Goal: Task Accomplishment & Management: Manage account settings

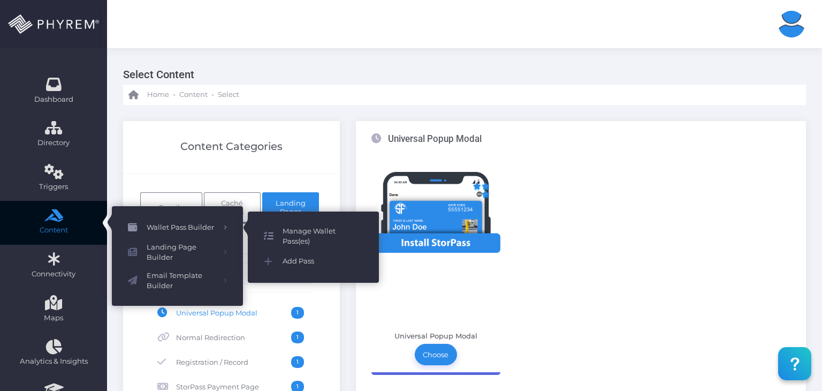
click at [316, 227] on span "Manage Wallet Pass(es)" at bounding box center [323, 236] width 80 height 21
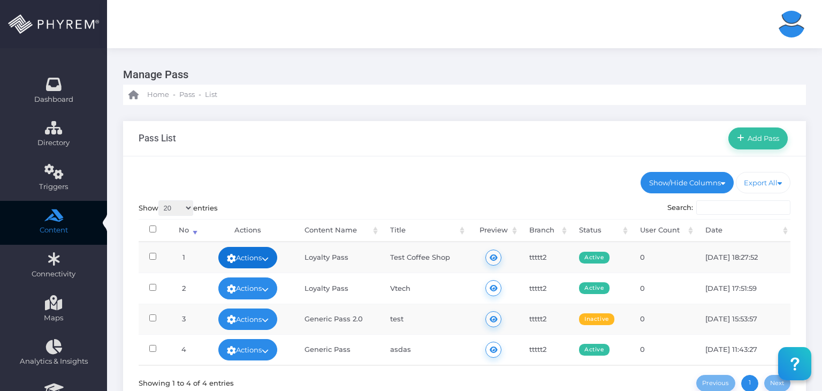
click at [264, 252] on link "Actions" at bounding box center [247, 257] width 59 height 21
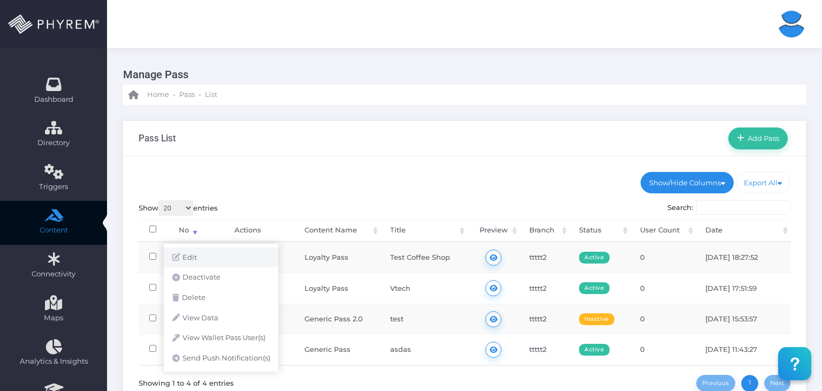
click at [223, 258] on link "Edit" at bounding box center [221, 257] width 115 height 20
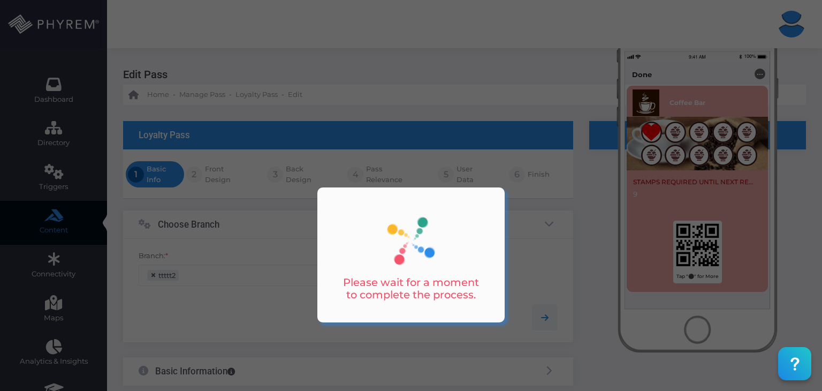
scroll to position [158, 0]
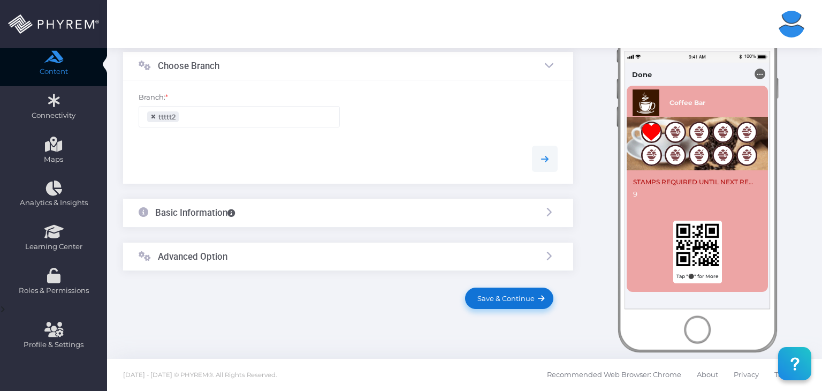
click at [474, 302] on link "Save & Continue" at bounding box center [509, 297] width 88 height 21
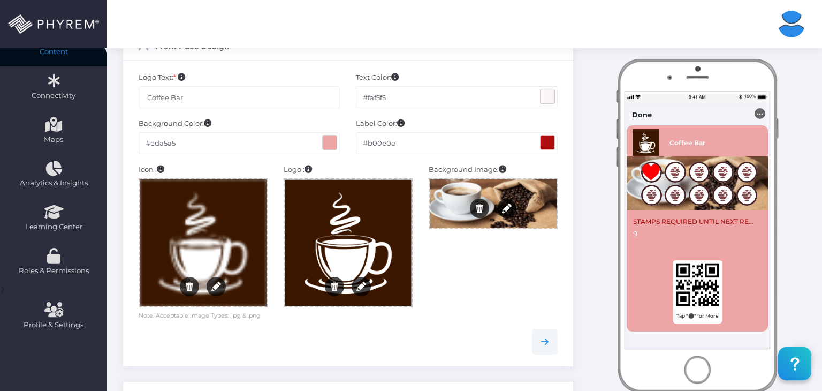
scroll to position [356, 0]
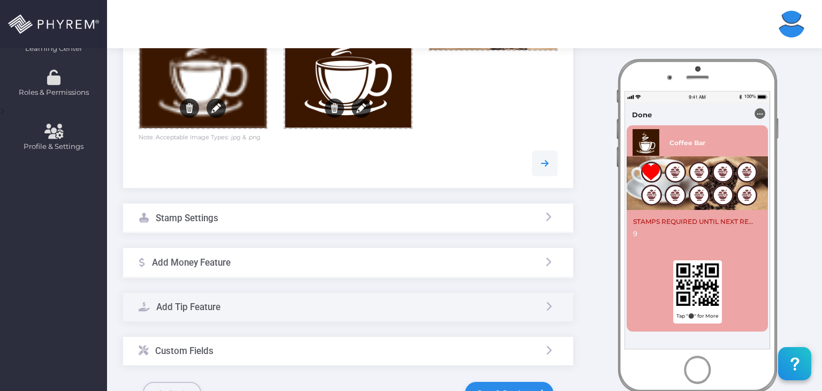
click at [311, 219] on div "Stamp Settings" at bounding box center [348, 218] width 449 height 28
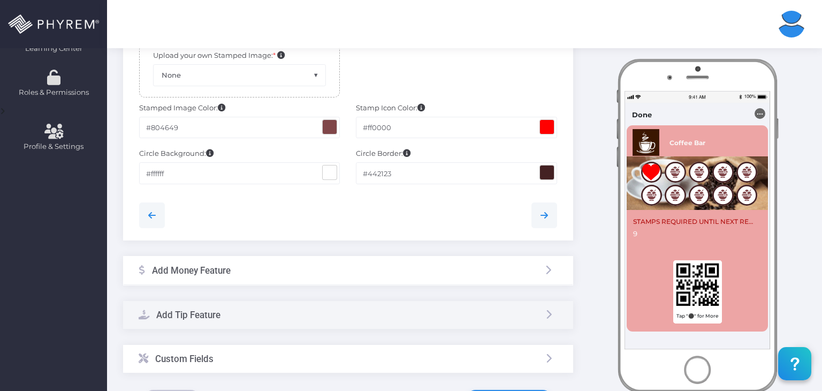
click at [317, 353] on div "Custom Fields" at bounding box center [348, 359] width 450 height 28
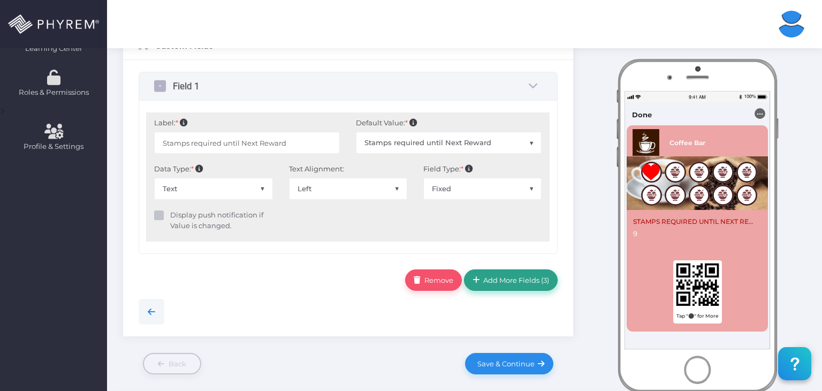
click at [480, 280] on span "Add More Fields ( 3 )" at bounding box center [515, 280] width 70 height 9
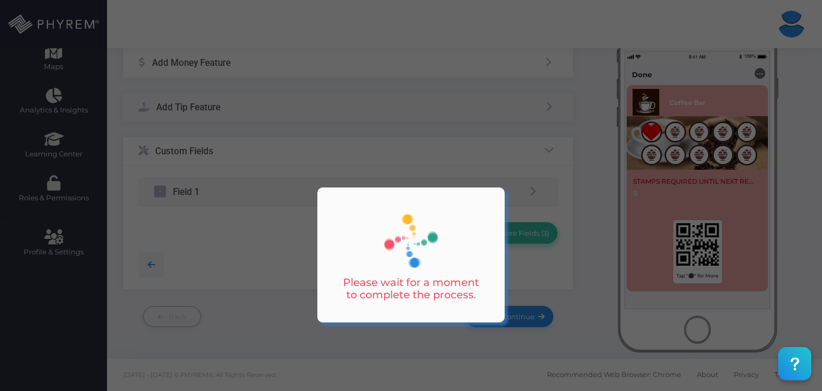
scroll to position [250, 0]
type input "Rewards Earned"
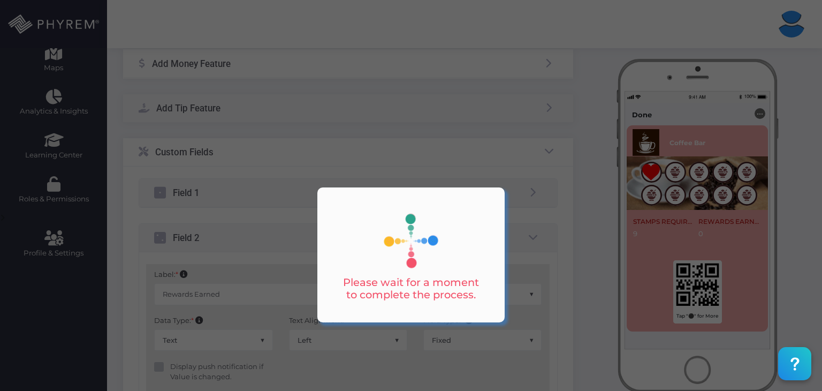
scroll to position [356, 0]
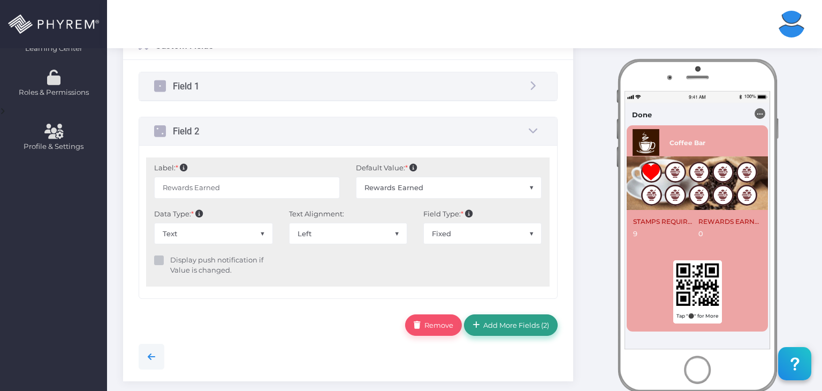
click at [498, 316] on link "Add More Fields ( 2 )" at bounding box center [511, 324] width 94 height 21
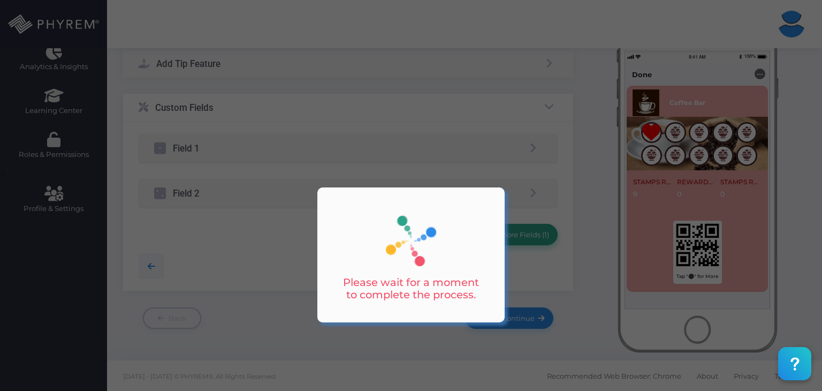
type input "No. of Total Stamps"
select select "2"
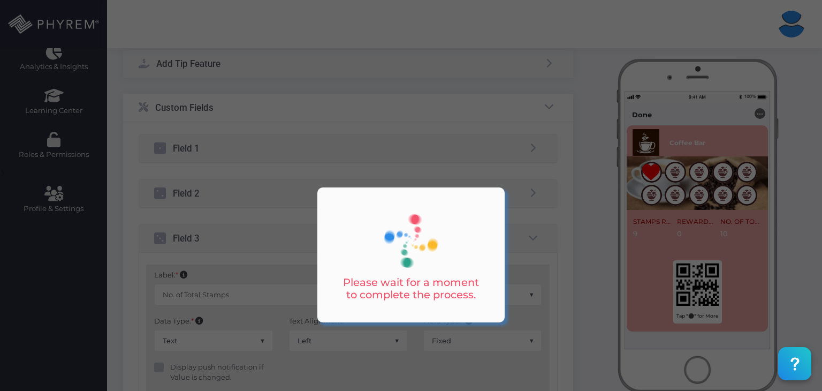
scroll to position [447, 0]
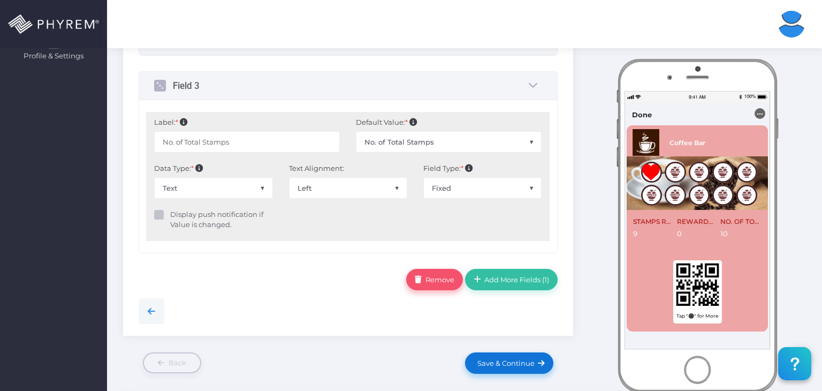
click at [446, 281] on span "Remove" at bounding box center [438, 279] width 33 height 9
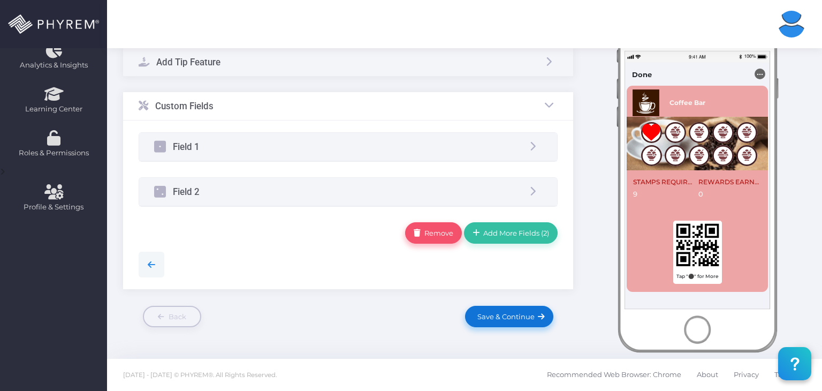
scroll to position [294, 0]
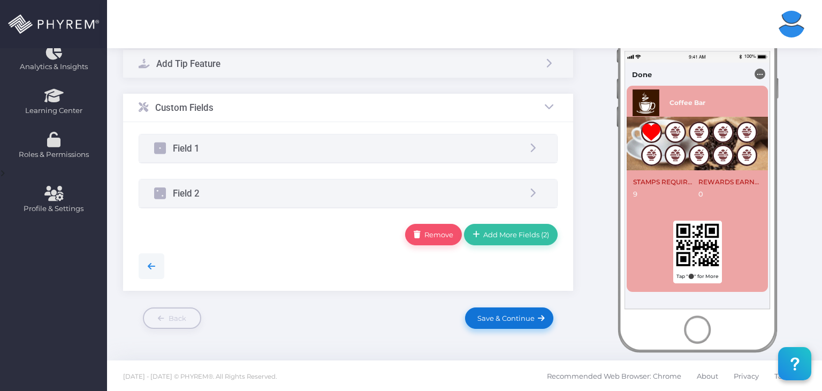
click at [496, 314] on span "Save & Continue" at bounding box center [504, 318] width 61 height 9
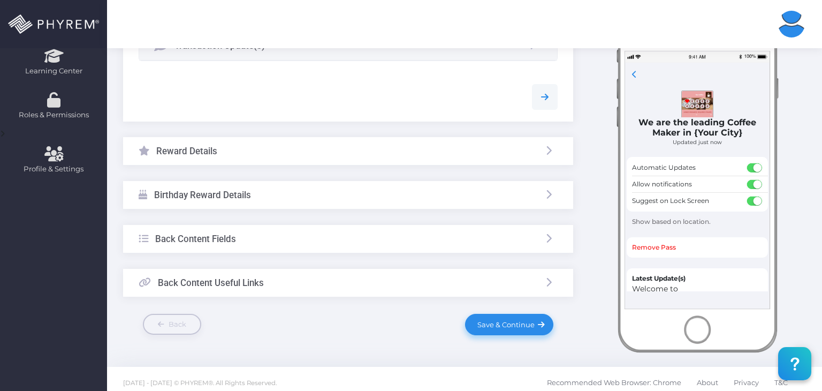
scroll to position [341, 0]
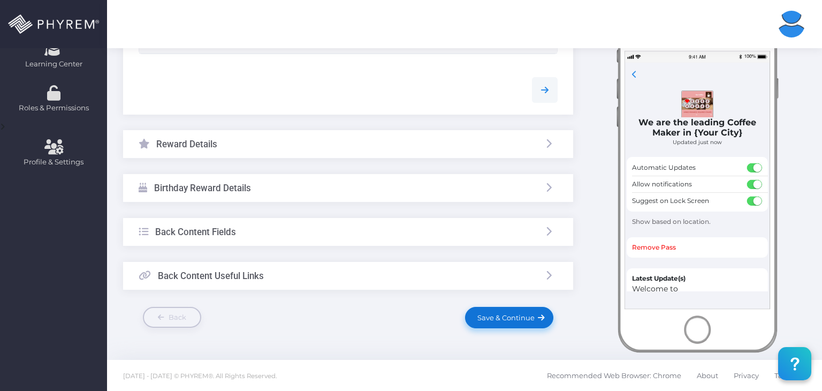
click at [521, 316] on span "Save & Continue" at bounding box center [504, 317] width 61 height 9
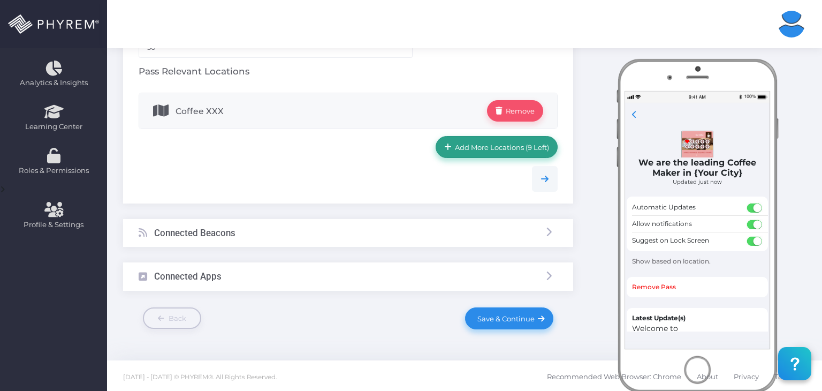
scroll to position [279, 0]
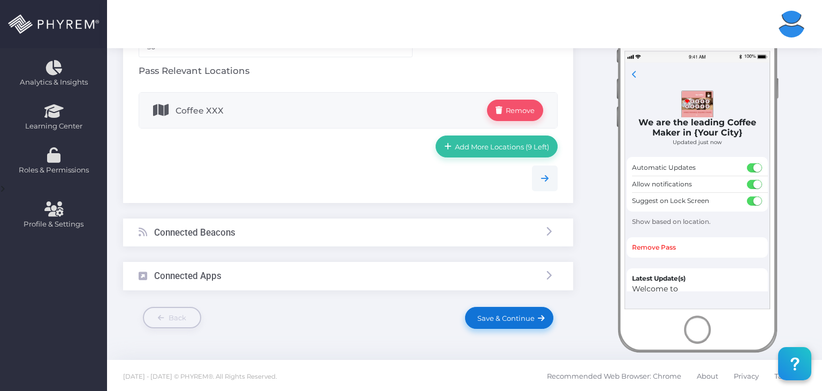
click at [518, 314] on span "Save & Continue" at bounding box center [504, 318] width 61 height 9
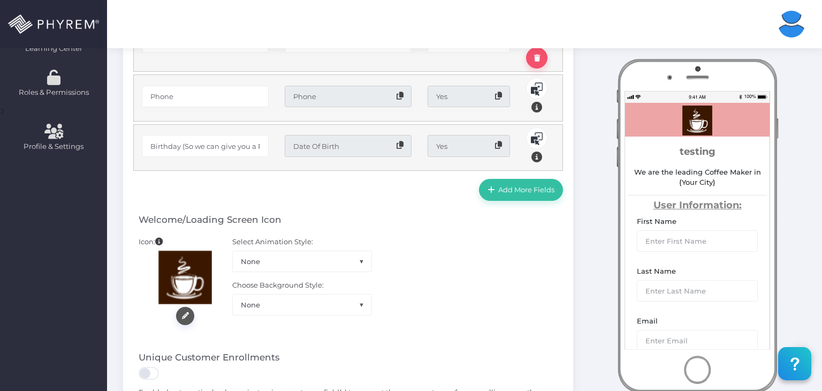
scroll to position [505, 0]
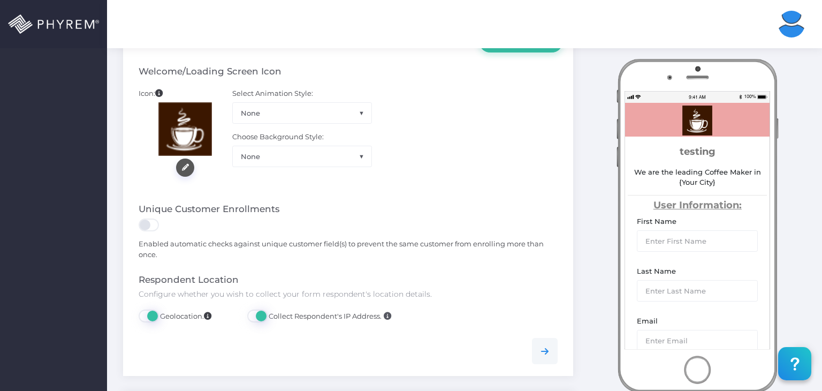
click at [522, 338] on div at bounding box center [348, 351] width 435 height 26
click at [522, 313] on form "Choose Branch Branch: * ttttt2 ×" at bounding box center [348, 98] width 450 height 808
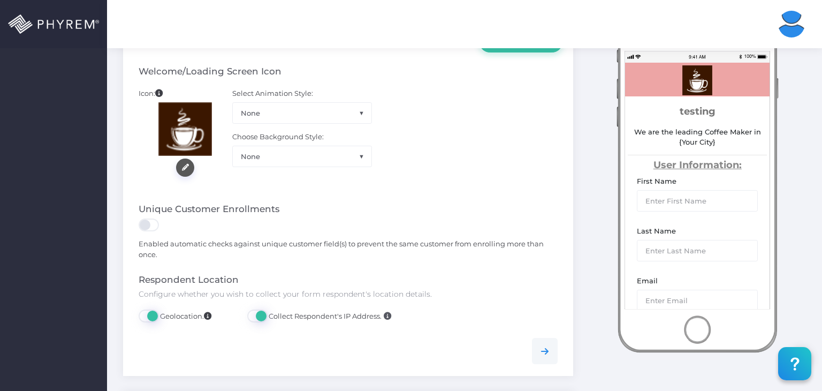
scroll to position [676, 0]
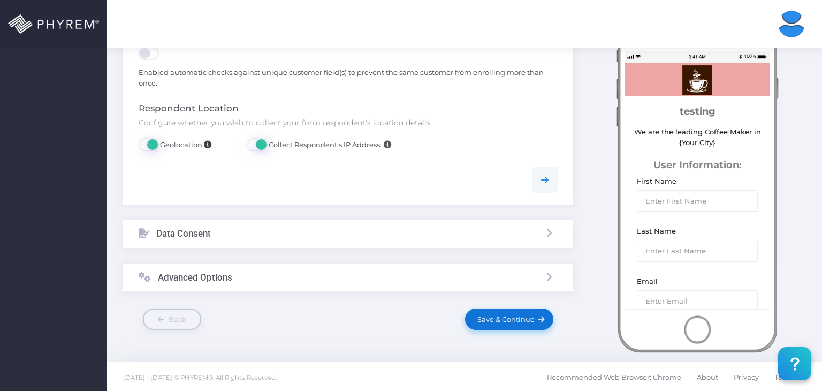
click at [525, 315] on span "Save & Continue" at bounding box center [504, 319] width 61 height 9
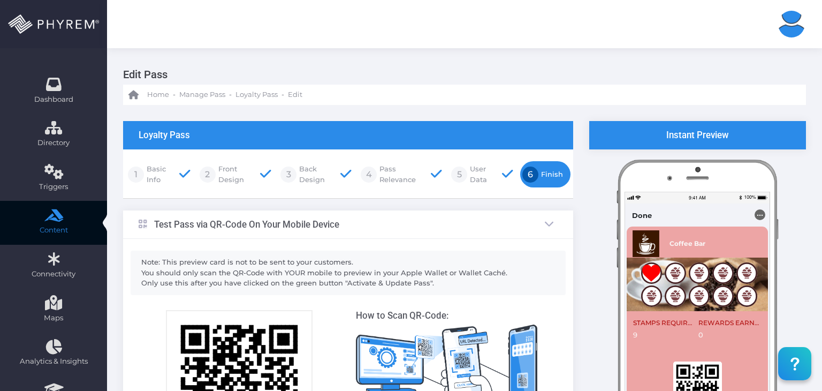
scroll to position [178, 0]
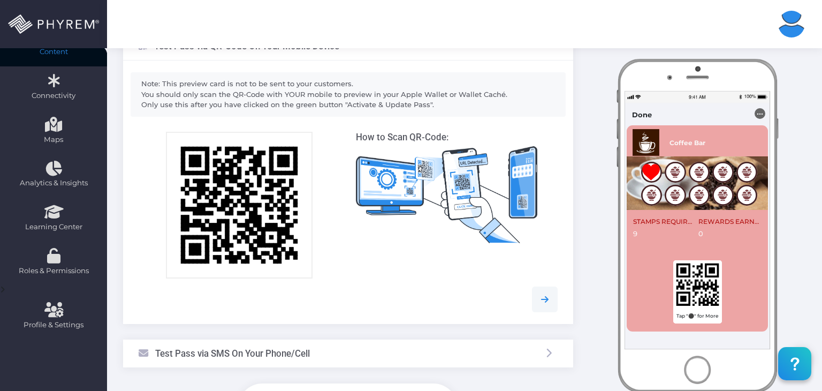
click at [497, 313] on div "Note: This preview card is not to be sent to your customers. You should only sc…" at bounding box center [348, 191] width 450 height 263
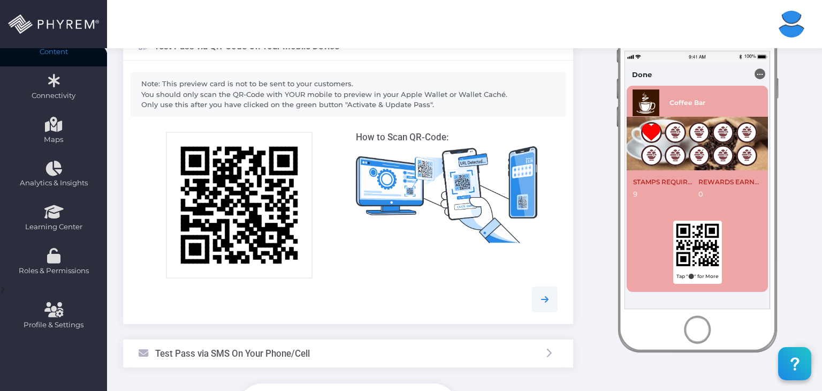
scroll to position [324, 0]
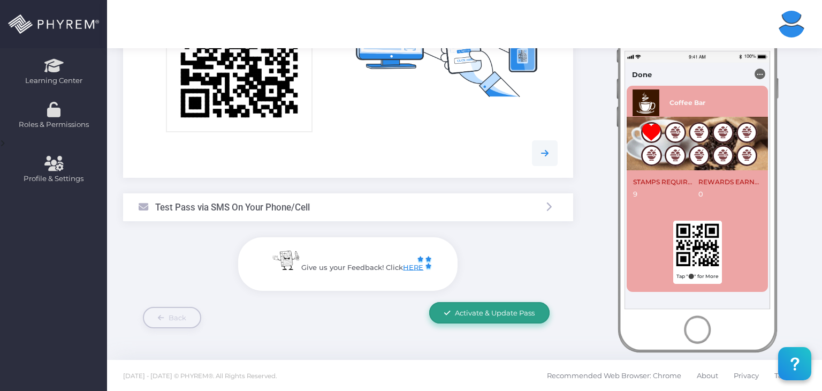
click at [482, 314] on span "Activate & Update Pass" at bounding box center [495, 312] width 80 height 9
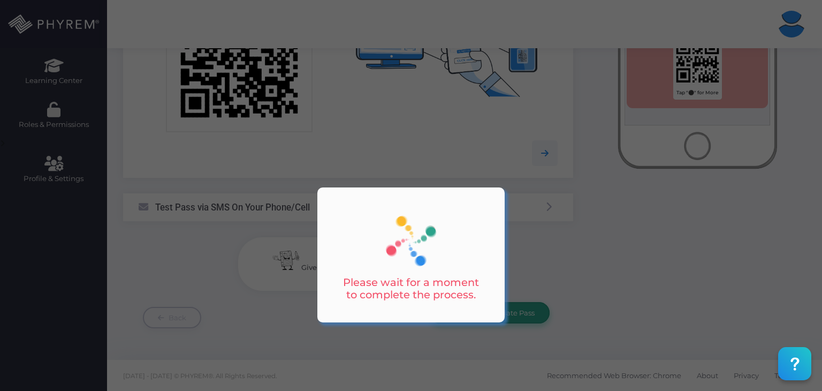
scroll to position [0, 0]
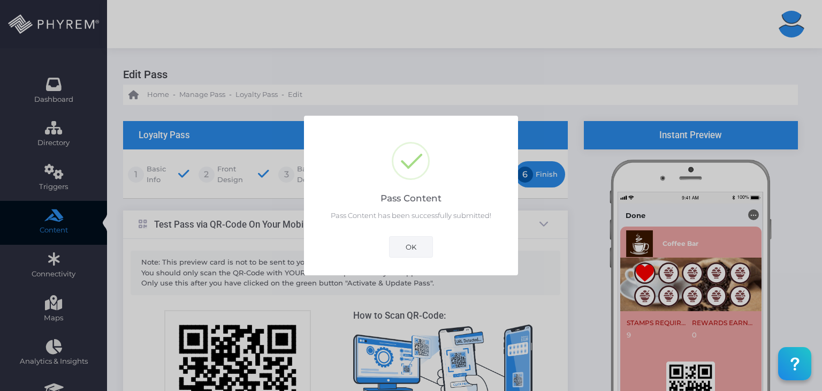
click at [417, 246] on button "OK" at bounding box center [411, 246] width 44 height 21
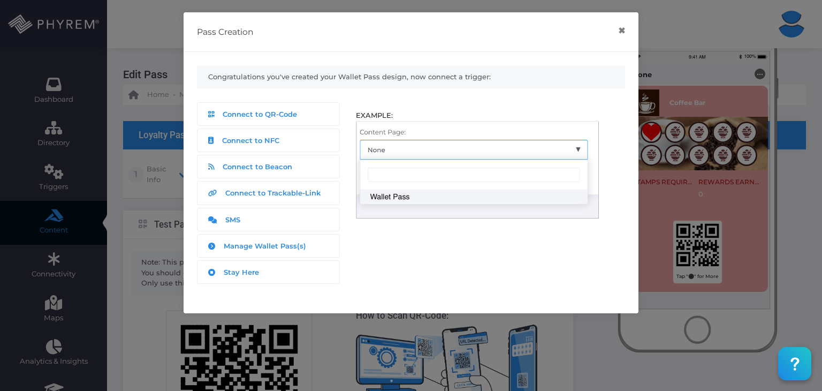
scroll to position [324, 0]
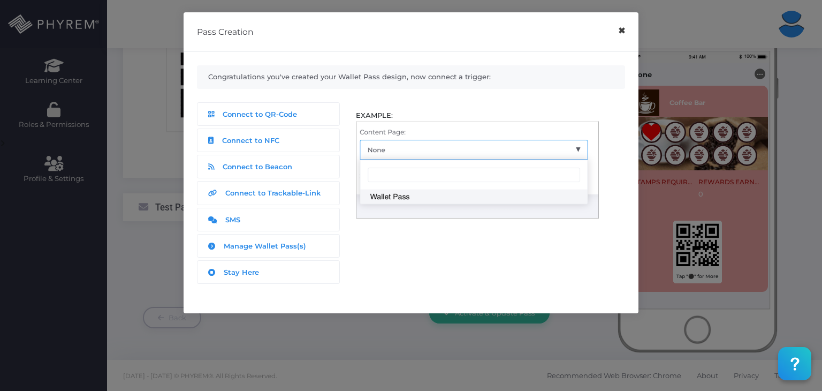
click at [625, 33] on button "×" at bounding box center [621, 31] width 21 height 24
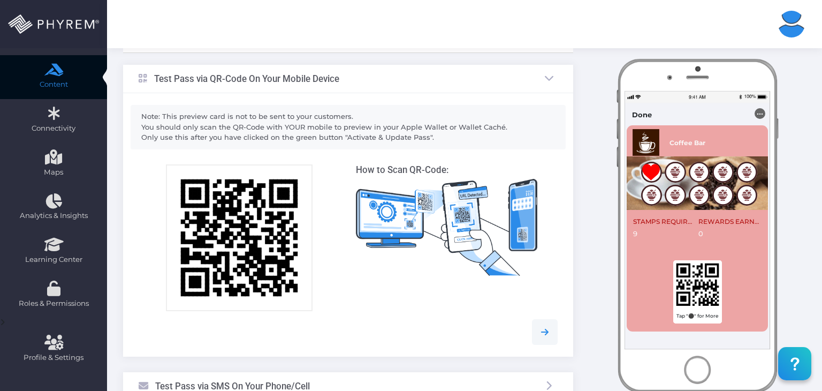
scroll to position [0, 0]
